Goal: Use online tool/utility: Utilize a website feature to perform a specific function

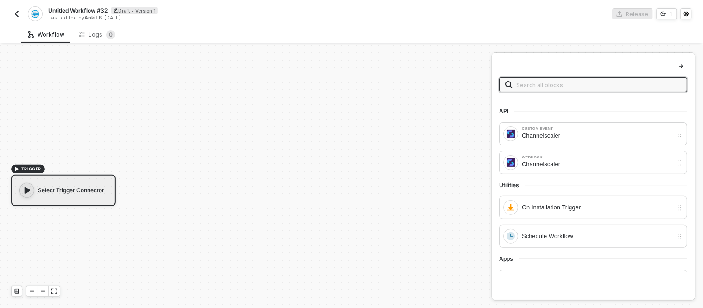
scroll to position [17, 0]
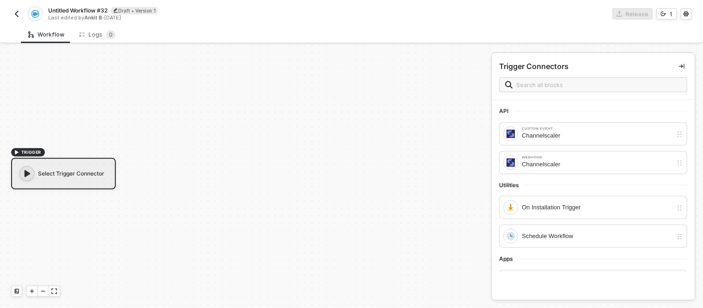
click at [17, 12] on img "button" at bounding box center [16, 13] width 7 height 7
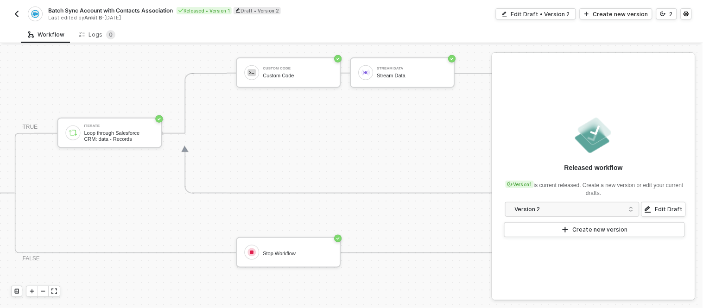
scroll to position [238, 463]
click at [14, 16] on img "button" at bounding box center [16, 13] width 7 height 7
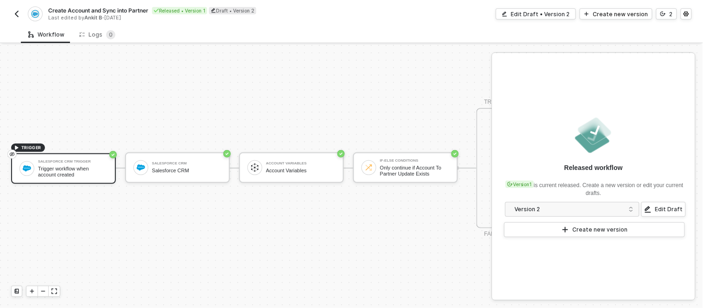
scroll to position [24, 304]
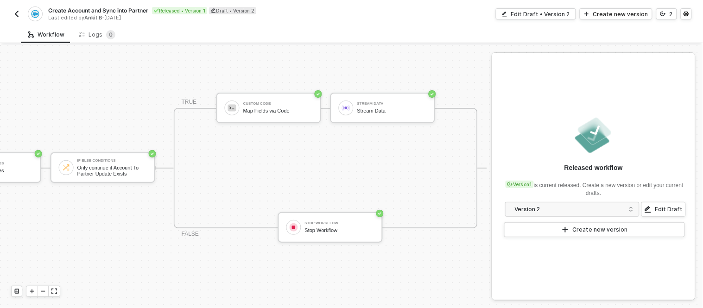
click at [15, 11] on img "button" at bounding box center [16, 13] width 7 height 7
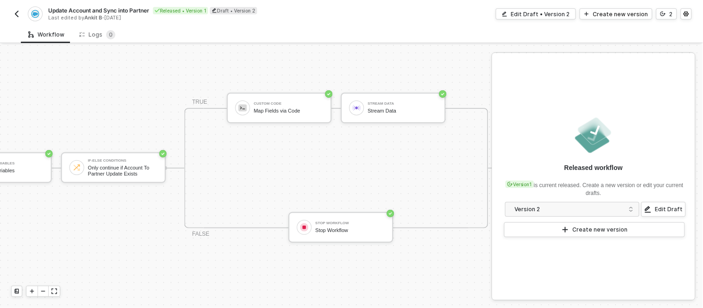
scroll to position [25, 304]
click at [11, 12] on button "button" at bounding box center [16, 13] width 11 height 11
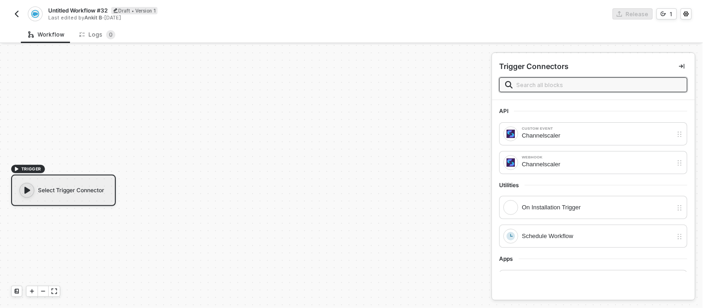
scroll to position [17, 0]
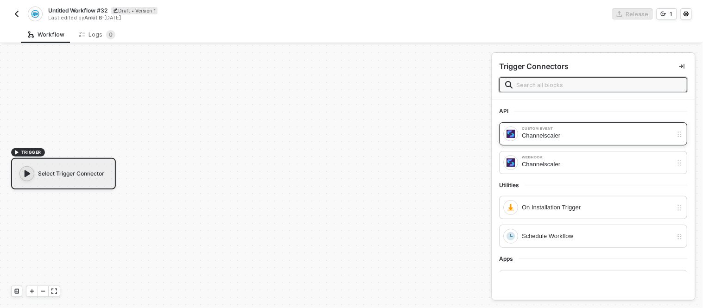
click at [535, 138] on div "Channelscaler" at bounding box center [597, 136] width 151 height 10
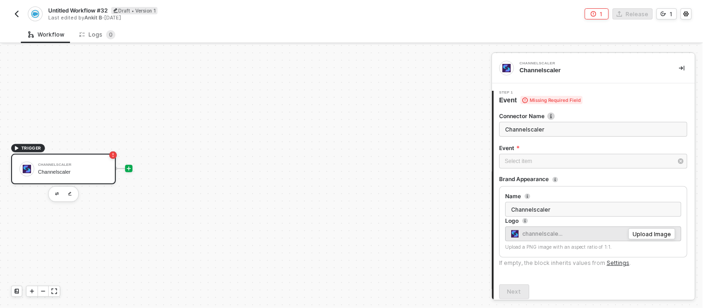
click at [127, 170] on icon "icon-play" at bounding box center [129, 169] width 6 height 6
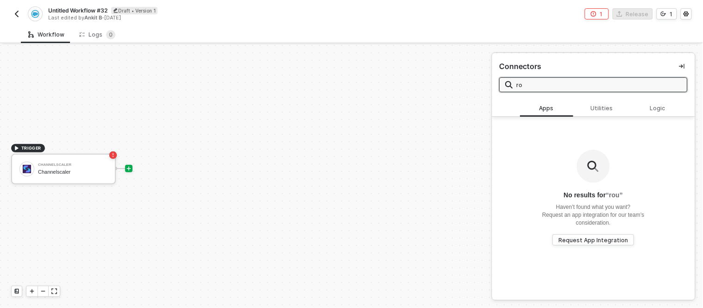
type input "r"
type input "branch"
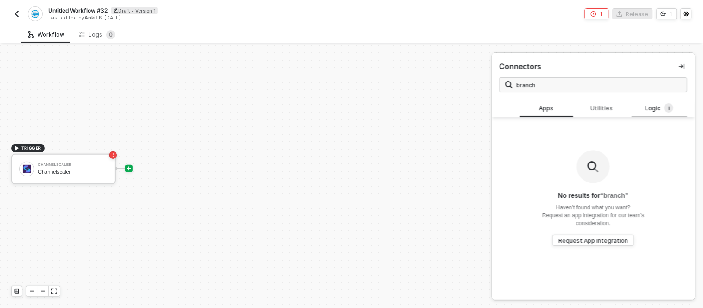
click at [668, 109] on span "1" at bounding box center [669, 107] width 2 height 7
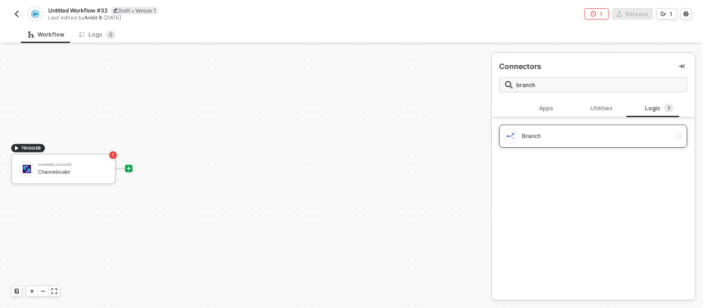
click at [529, 141] on div "Branch" at bounding box center [588, 136] width 169 height 15
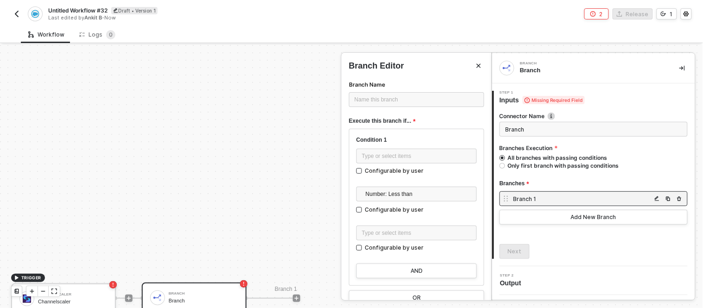
scroll to position [14, 0]
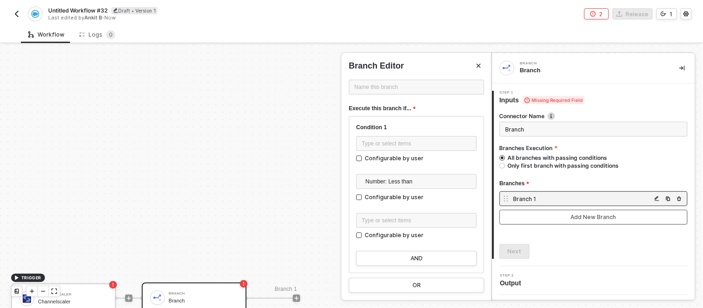
click at [577, 220] on div "Add New Branch" at bounding box center [593, 217] width 45 height 7
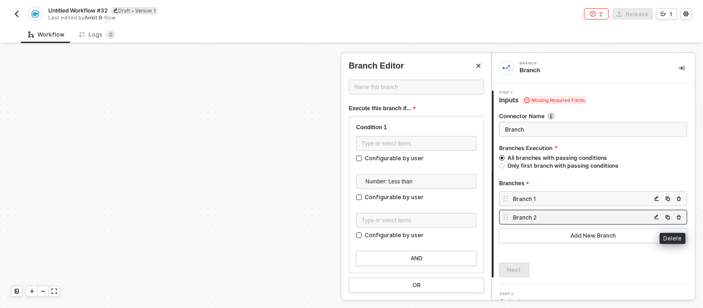
click at [677, 215] on img "button" at bounding box center [680, 218] width 6 height 6
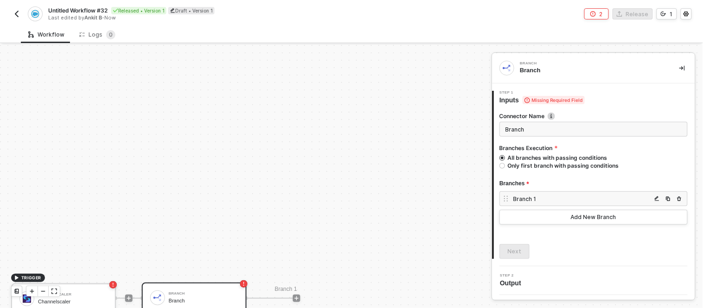
click at [241, 206] on div "TRIGGER Channelscaler Channelscaler Branch Branch Branch 1" at bounding box center [243, 298] width 487 height 540
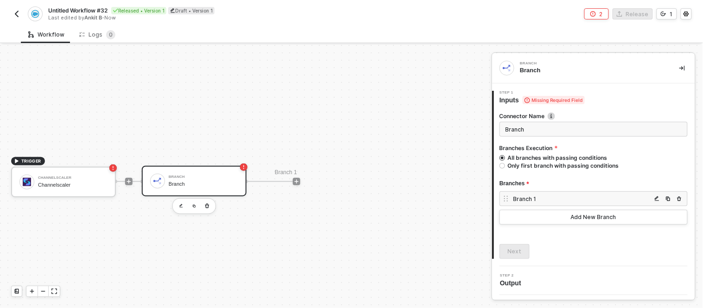
scroll to position [136, 0]
click at [298, 179] on icon "icon-play" at bounding box center [297, 180] width 6 height 6
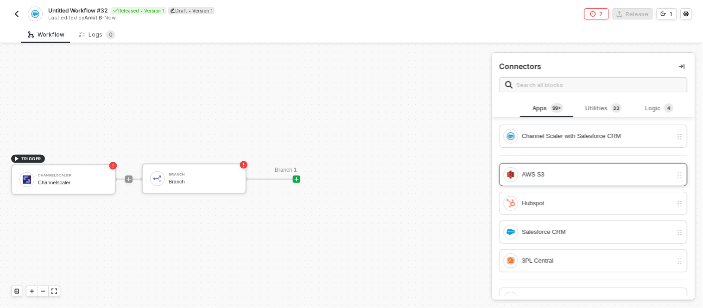
click at [528, 176] on div "AWS S3" at bounding box center [597, 175] width 151 height 10
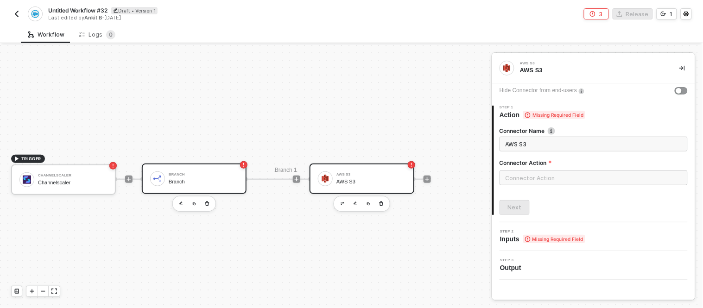
click at [192, 173] on div "Branch" at bounding box center [204, 175] width 70 height 4
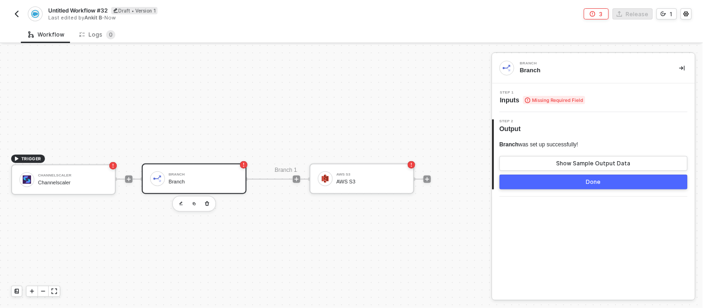
click at [572, 102] on span "Missing Required Field" at bounding box center [554, 100] width 62 height 8
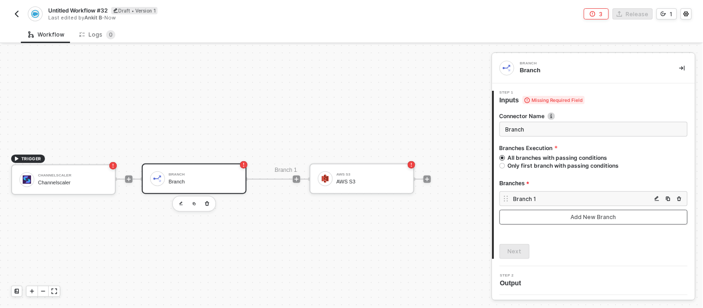
click at [571, 223] on button "Add New Branch" at bounding box center [594, 217] width 188 height 15
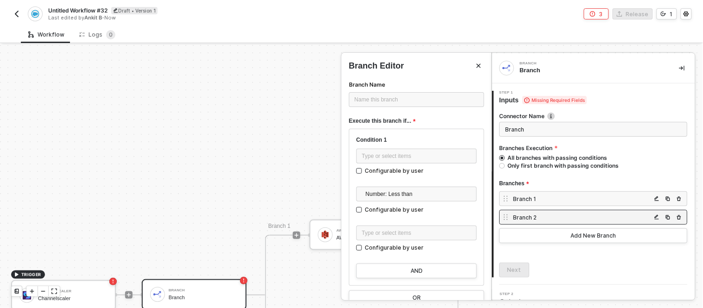
click at [267, 169] on div at bounding box center [351, 176] width 703 height 263
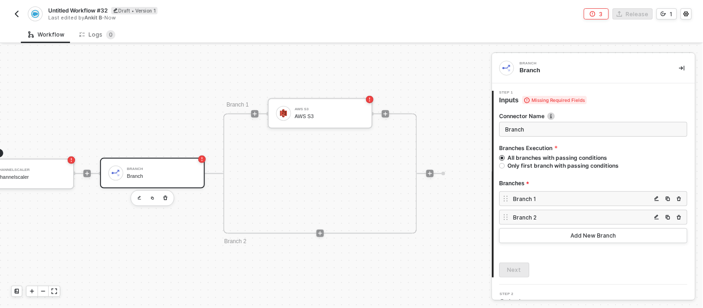
scroll to position [257, 48]
